Goal: Task Accomplishment & Management: Manage account settings

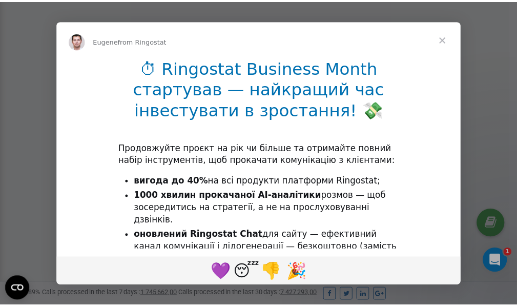
scroll to position [308, 0]
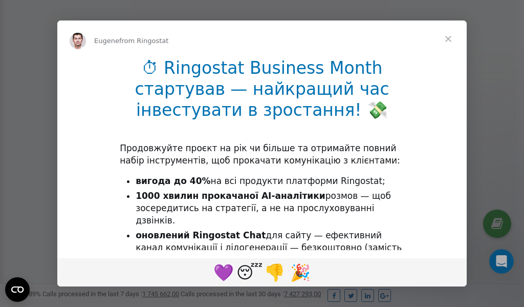
click at [450, 39] on span "Close" at bounding box center [448, 38] width 37 height 37
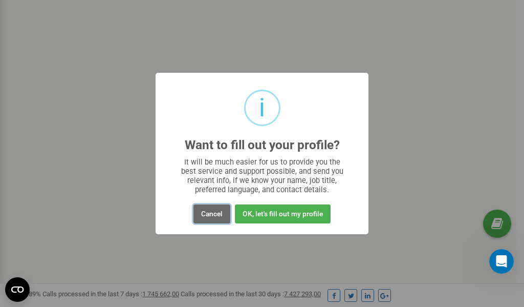
click at [213, 211] on button "Cancel" at bounding box center [212, 213] width 37 height 19
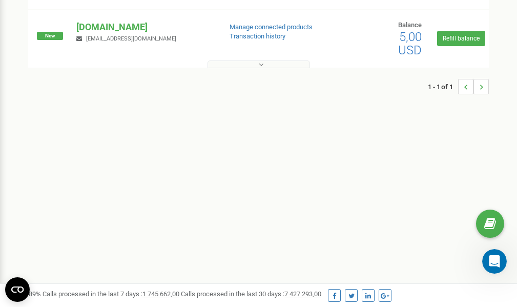
scroll to position [0, 0]
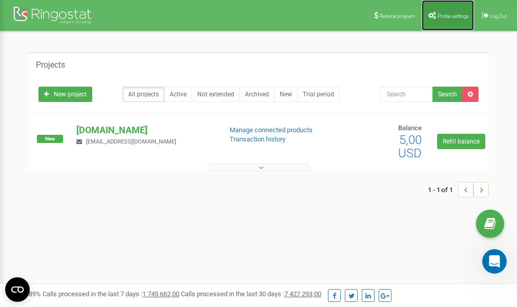
click at [441, 15] on span "Profile settings" at bounding box center [452, 16] width 31 height 6
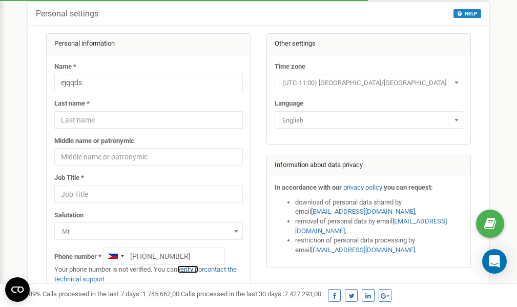
click at [193, 269] on link "verify it" at bounding box center [187, 269] width 21 height 8
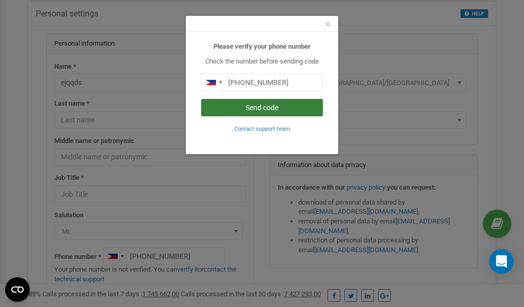
click at [255, 106] on button "Send code" at bounding box center [262, 107] width 122 height 17
